Goal: Task Accomplishment & Management: Manage account settings

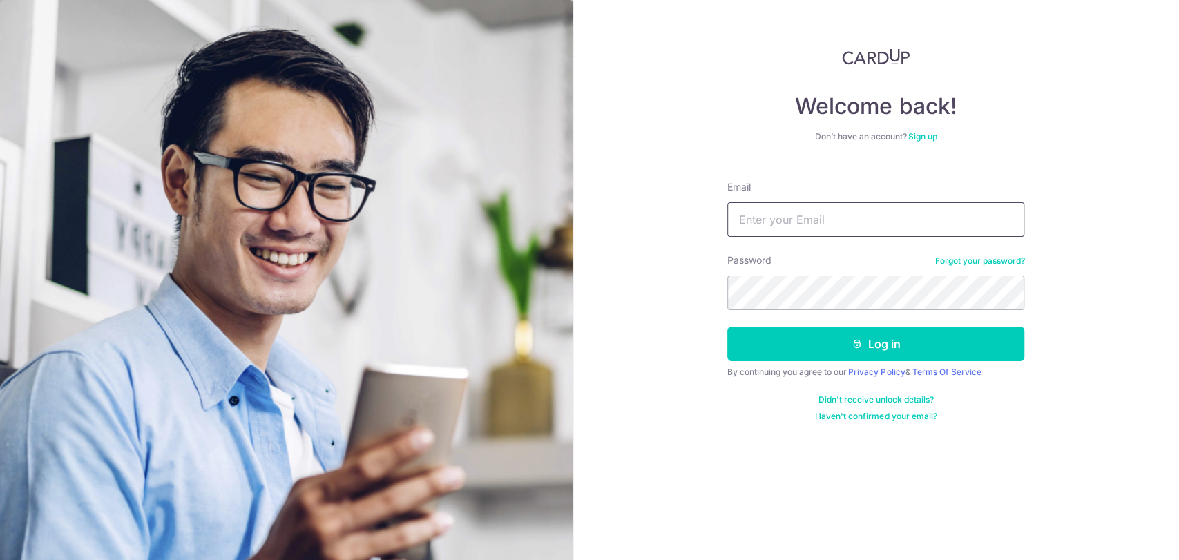
click at [761, 214] on input "Email" at bounding box center [875, 219] width 297 height 35
type input "[EMAIL_ADDRESS][DOMAIN_NAME]"
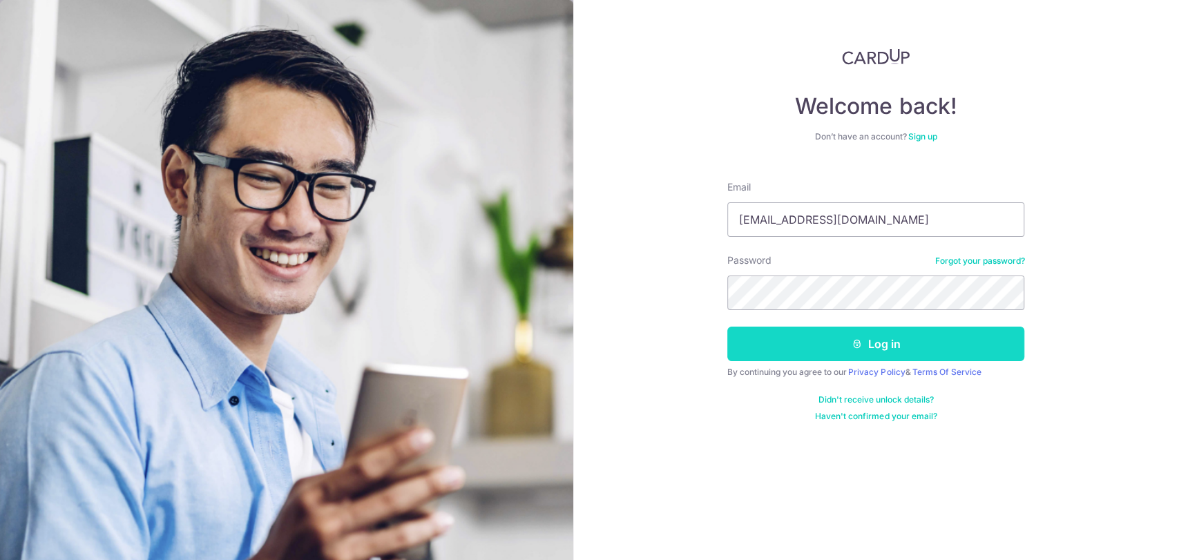
click at [816, 340] on button "Log in" at bounding box center [875, 344] width 297 height 35
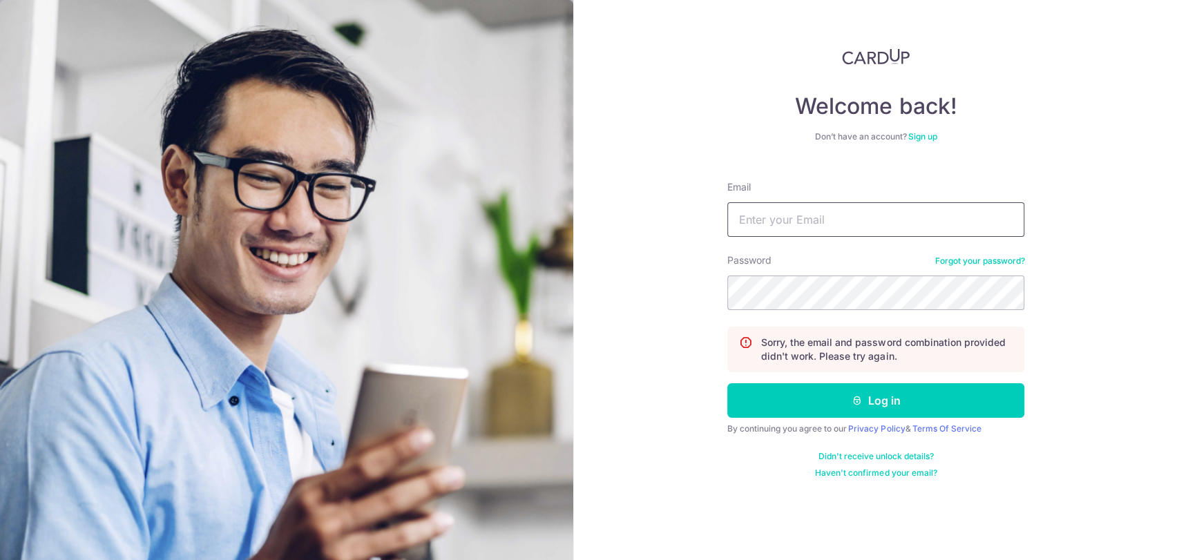
click at [859, 226] on input "Email" at bounding box center [875, 219] width 297 height 35
type input "lwcs95@y"
